Goal: Task Accomplishment & Management: Manage account settings

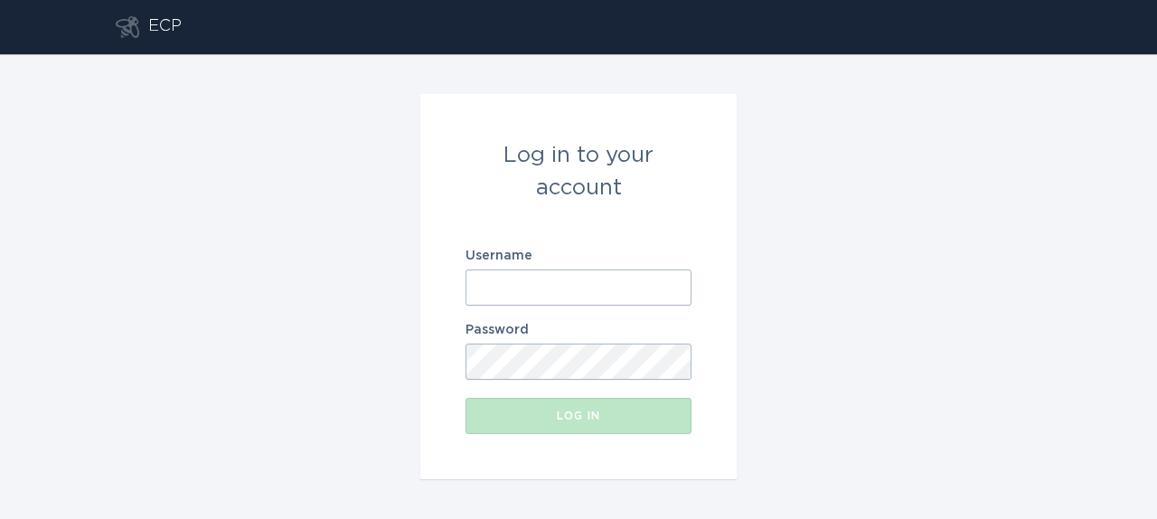
click at [558, 277] on input "Username" at bounding box center [578, 287] width 226 height 36
paste input "[EMAIL_ADDRESS][DOMAIN_NAME]"
type input "[EMAIL_ADDRESS][DOMAIN_NAME]"
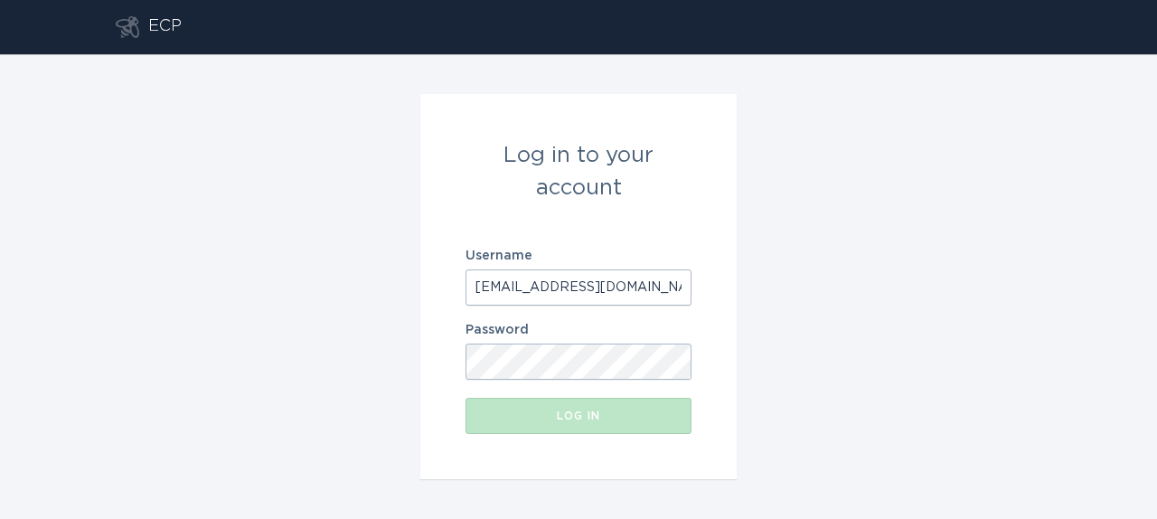
click at [0, 518] on com-1password-button at bounding box center [0, 519] width 0 height 0
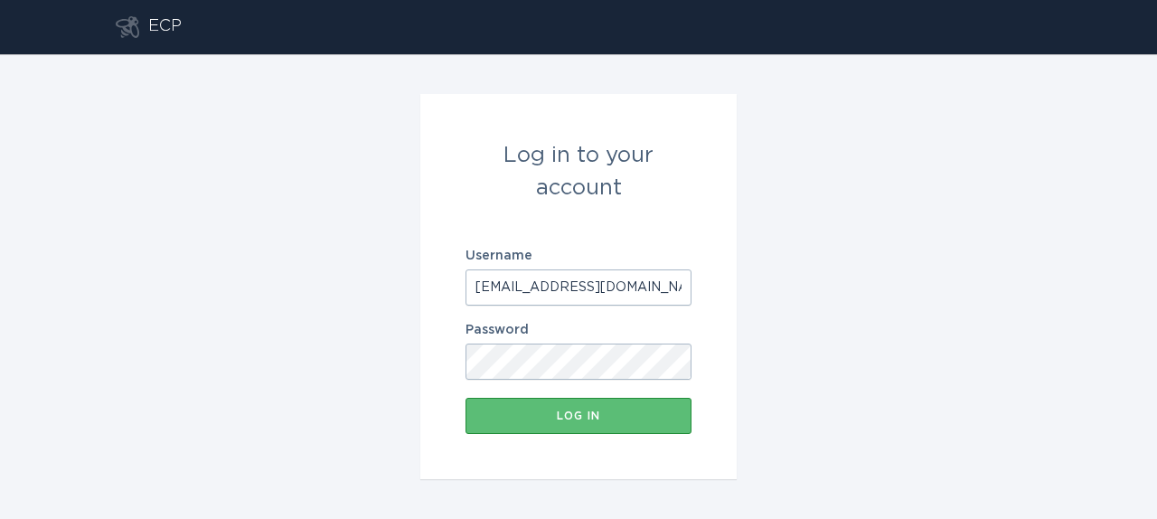
click at [389, 458] on div "Log in to your account Username [EMAIL_ADDRESS][DOMAIN_NAME] Password Log in" at bounding box center [578, 286] width 1157 height 465
click at [518, 426] on button "Log in" at bounding box center [578, 416] width 226 height 36
